Goal: Navigation & Orientation: Find specific page/section

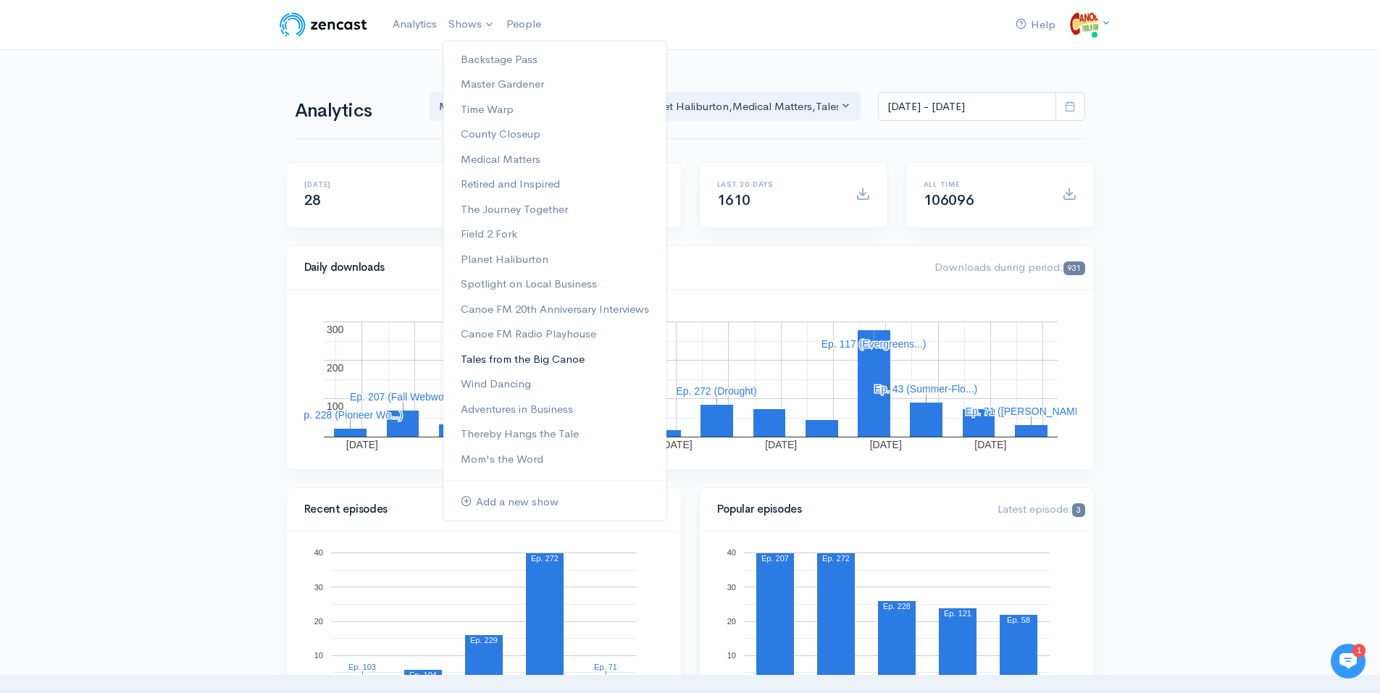
click at [525, 354] on link "Tales from the Big Canoe" at bounding box center [554, 359] width 223 height 25
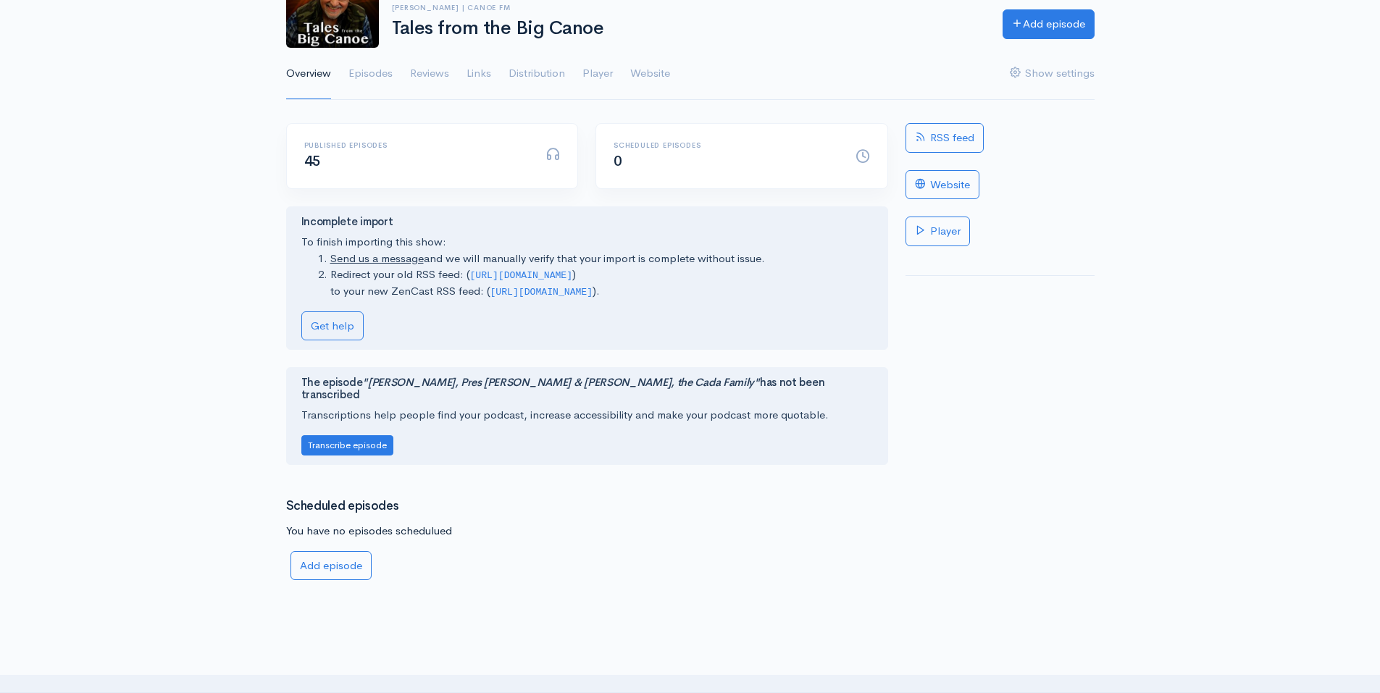
scroll to position [145, 0]
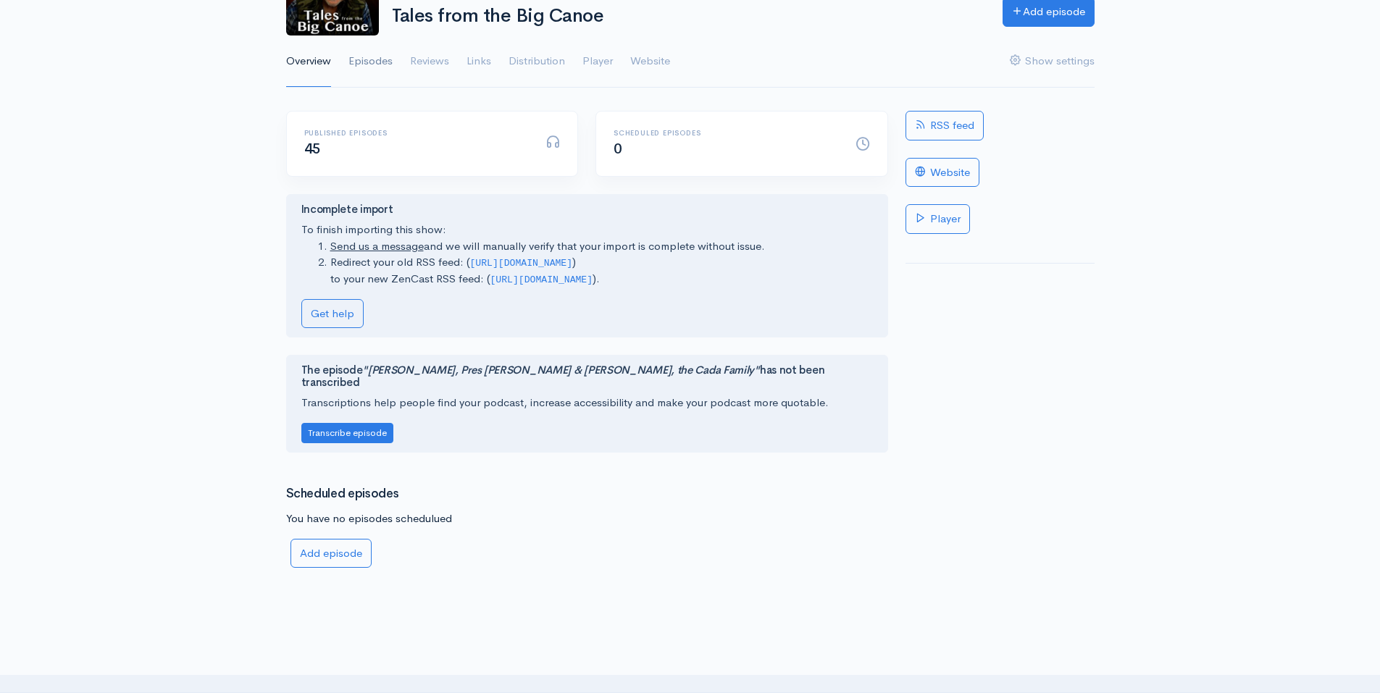
click at [380, 56] on link "Episodes" at bounding box center [371, 62] width 44 height 52
